Goal: Task Accomplishment & Management: Use online tool/utility

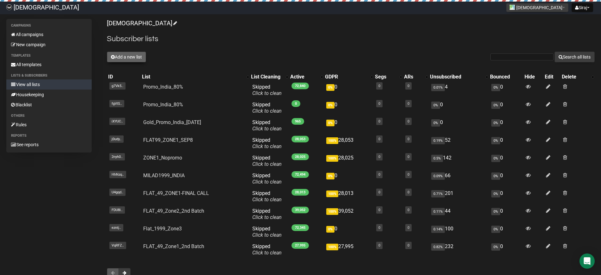
click at [122, 55] on button "Add a new list" at bounding box center [126, 57] width 39 height 11
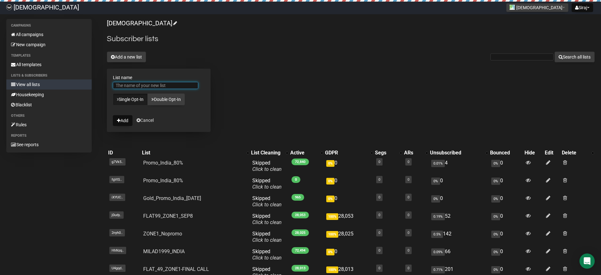
click at [143, 85] on input "List name" at bounding box center [155, 85] width 85 height 7
click at [125, 84] on input "testus and [GEOGRAPHIC_DATA]" at bounding box center [155, 85] width 85 height 7
type input "test us and [GEOGRAPHIC_DATA]"
click at [123, 121] on button "Add" at bounding box center [123, 120] width 20 height 11
